Goal: Task Accomplishment & Management: Complete application form

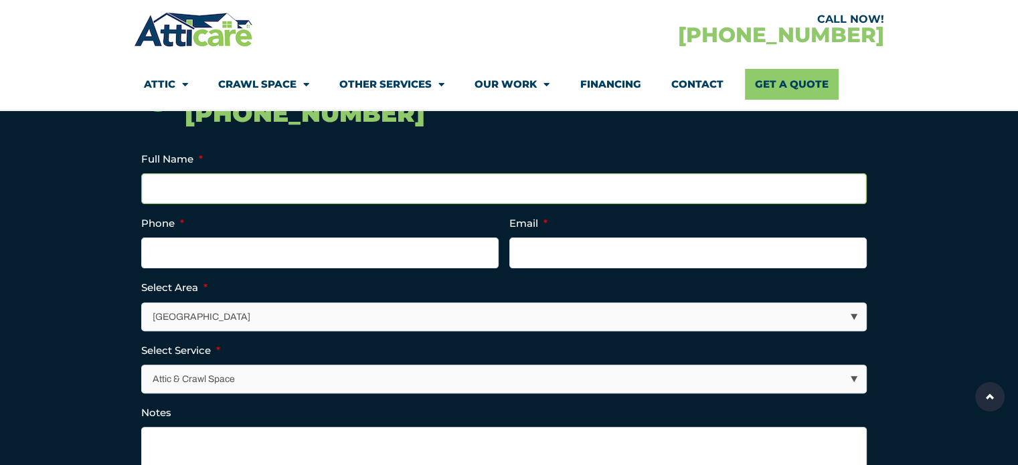
click at [201, 185] on input "Full Name *" at bounding box center [503, 188] width 725 height 31
type input "[PERSON_NAME]"
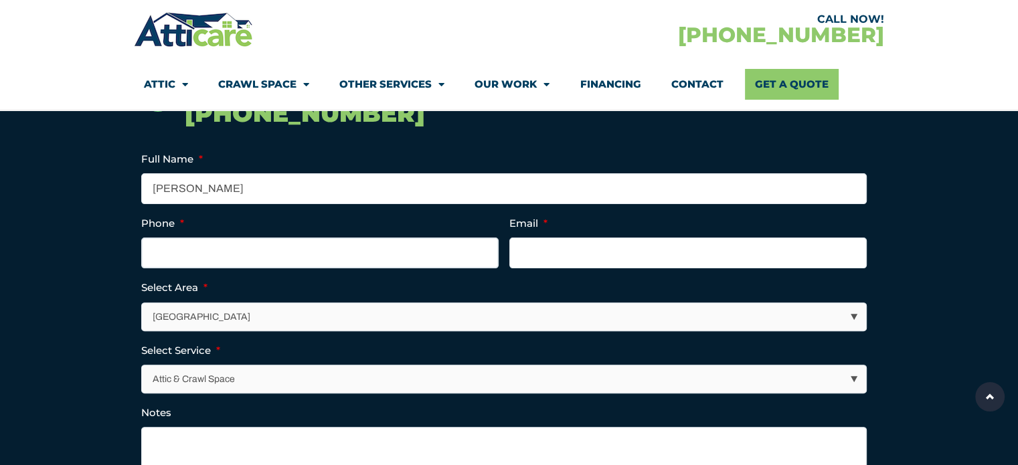
type input "9184285850"
type input "[PERSON_NAME][EMAIL_ADDRESS][PERSON_NAME][DOMAIN_NAME]"
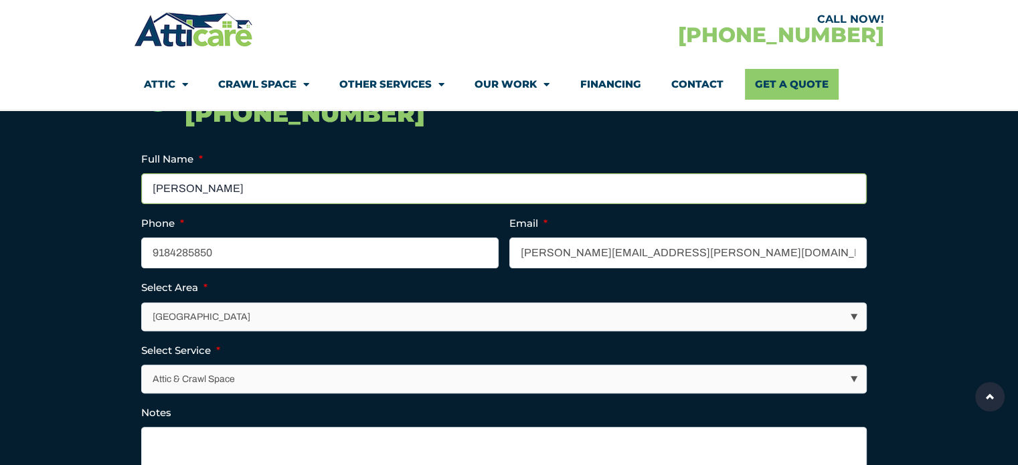
type input "[PHONE_NUMBER]"
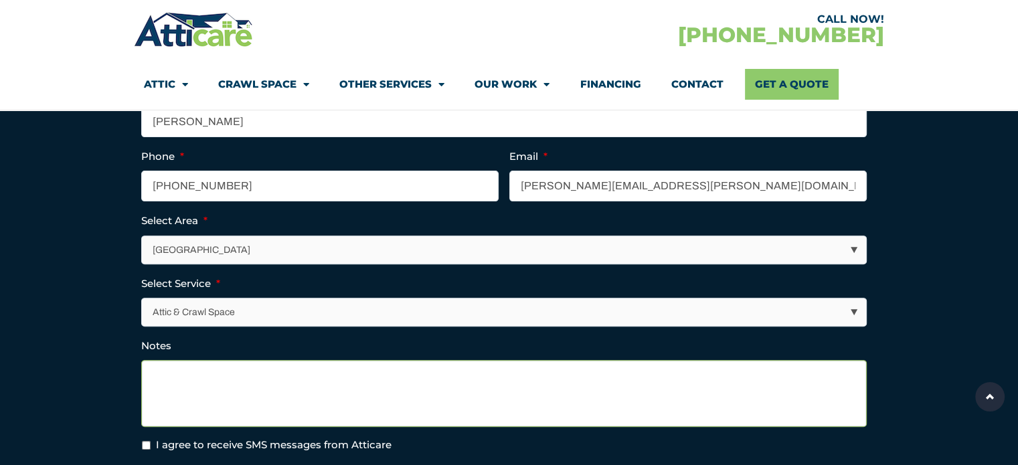
click at [247, 369] on textarea "Notes" at bounding box center [503, 393] width 725 height 67
paste textarea "Hi there, Struggling to find room for a home office in a small living space? Wi…"
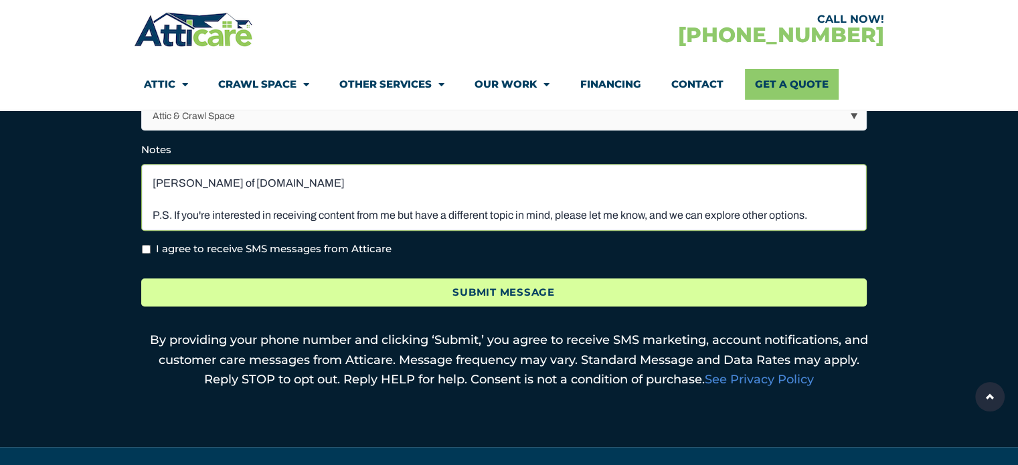
scroll to position [602, 0]
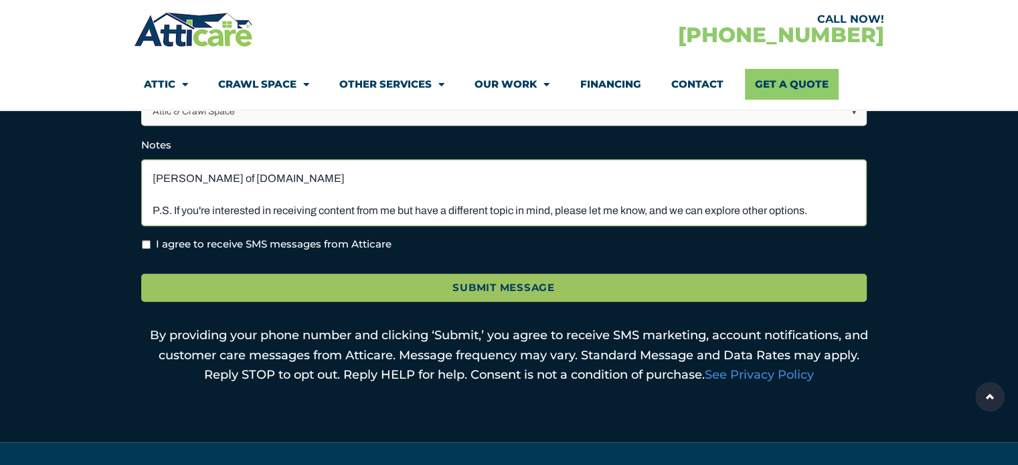
type textarea "Hi there, Struggling to find room for a home office in a small living space? Wi…"
click at [143, 243] on input "I agree to receive SMS messages from Atticare" at bounding box center [146, 244] width 9 height 9
checkbox input "true"
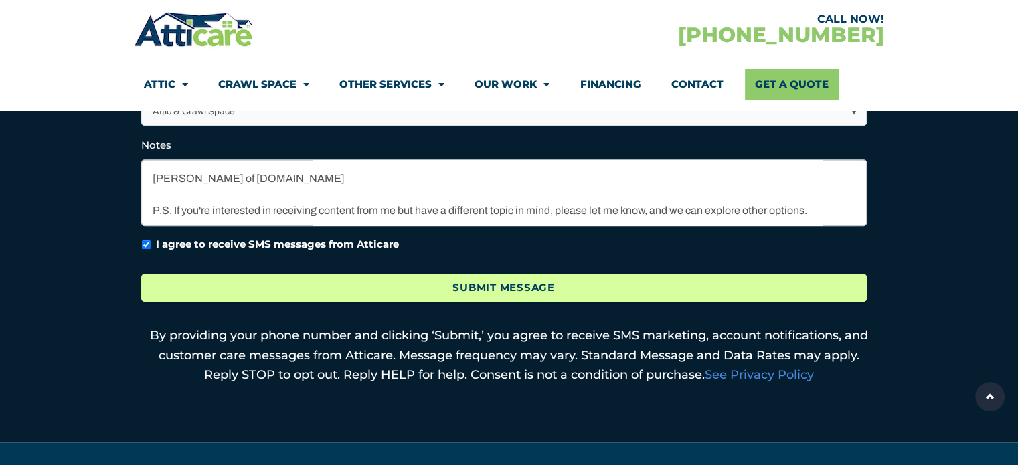
click at [274, 293] on input "Submit Message" at bounding box center [503, 288] width 725 height 29
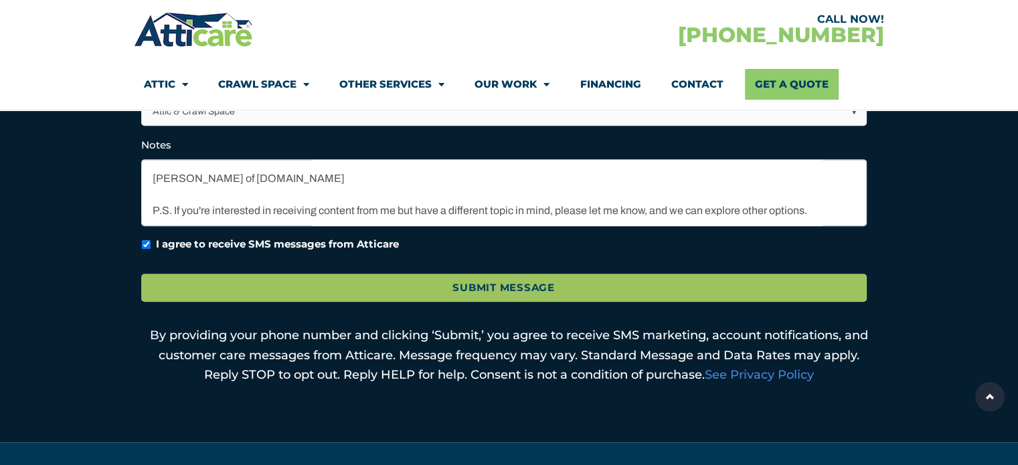
scroll to position [0, 0]
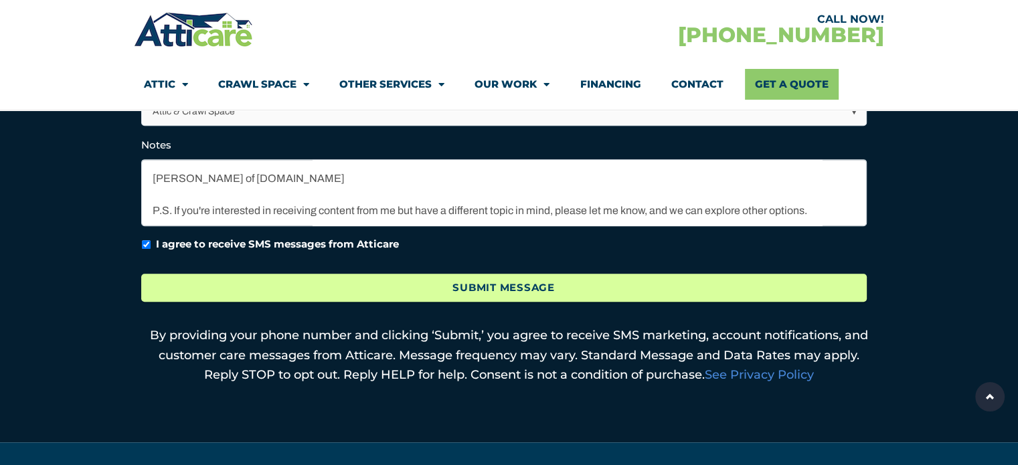
click at [551, 286] on input "Submit Message" at bounding box center [503, 288] width 725 height 29
click at [458, 291] on input "Submit Message" at bounding box center [503, 288] width 725 height 29
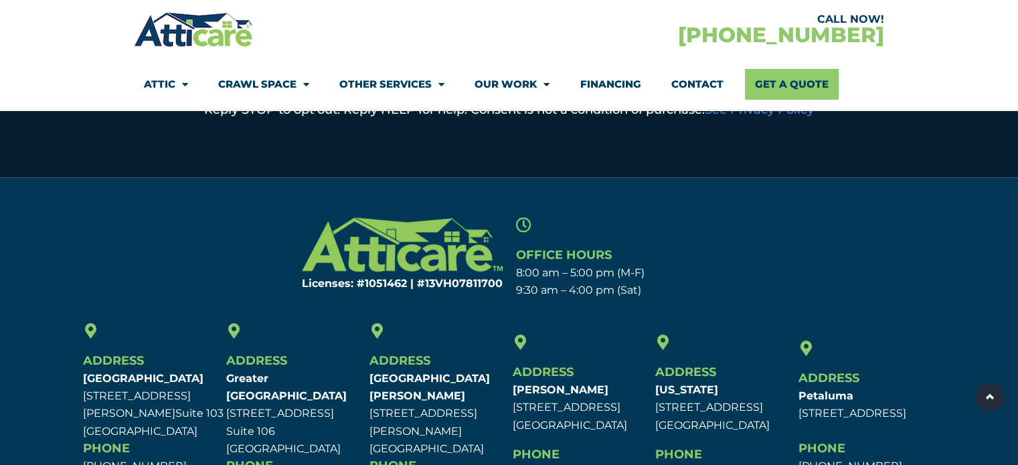
scroll to position [977, 0]
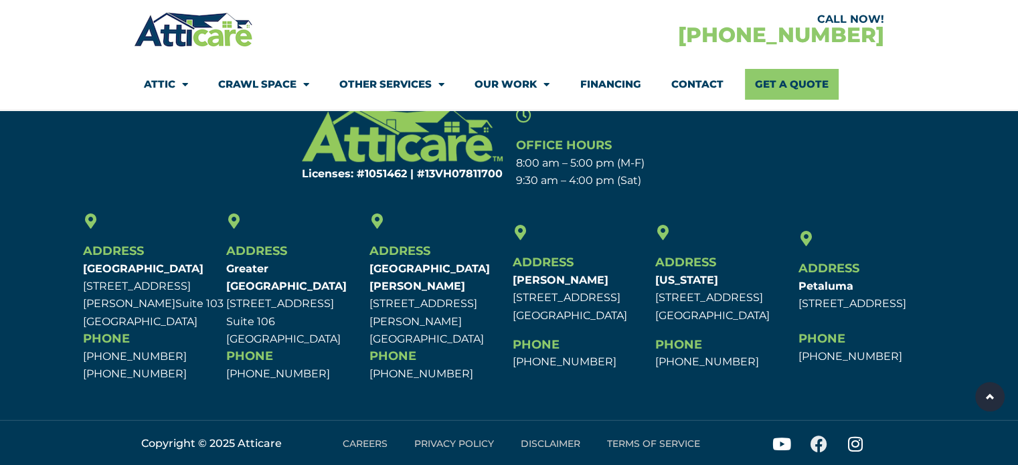
click at [821, 444] on icon at bounding box center [818, 444] width 17 height 17
